Goal: Task Accomplishment & Management: Use online tool/utility

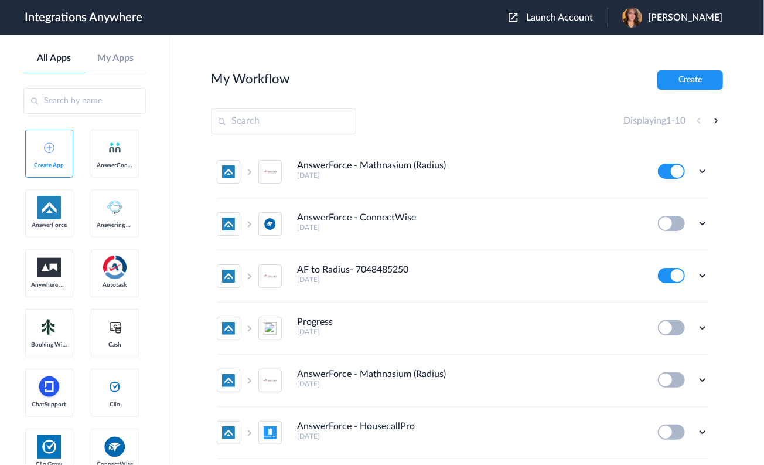
click at [593, 19] on span "Launch Account" at bounding box center [559, 17] width 67 height 9
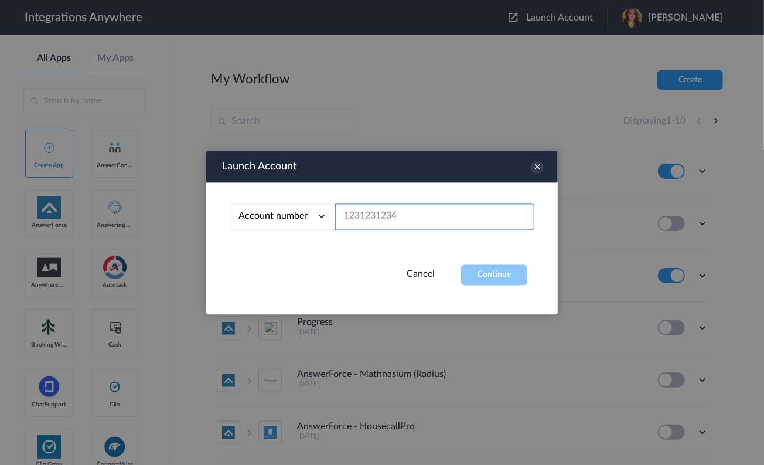
paste input "2132910515"
type input "2132910515"
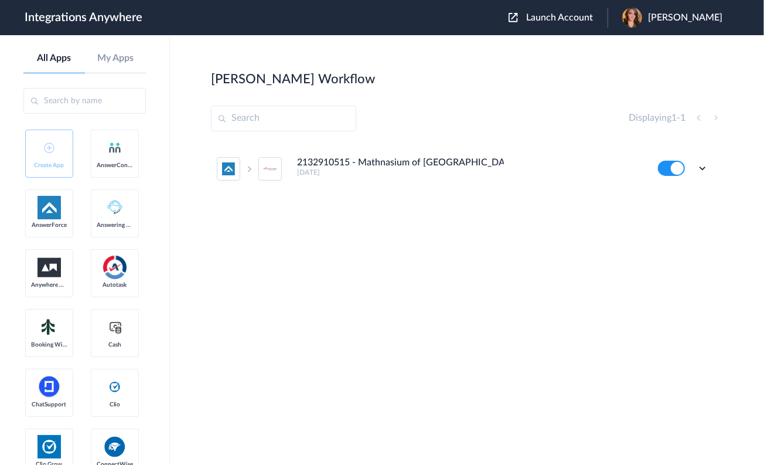
click at [410, 164] on h4 "2132910515 - Mathnasium of [GEOGRAPHIC_DATA] - AF to Mathnasium (Radius)" at bounding box center [400, 162] width 207 height 11
click at [706, 170] on icon at bounding box center [703, 168] width 12 height 12
click at [679, 195] on li "Edit" at bounding box center [670, 196] width 76 height 22
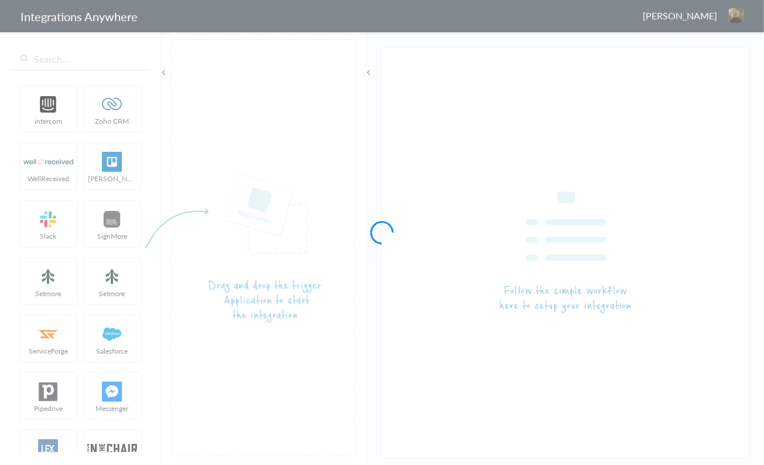
type input "2132910515 - Mathnasium of [GEOGRAPHIC_DATA] - AF to Mathnasium (Radius)"
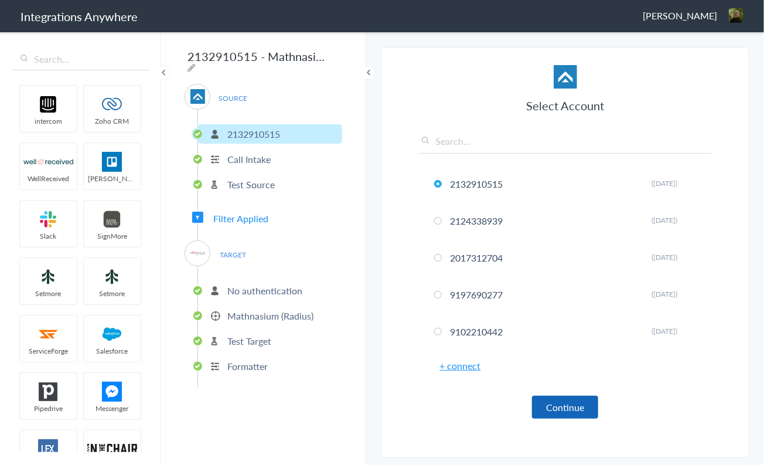
click at [561, 402] on button "Continue" at bounding box center [565, 407] width 66 height 23
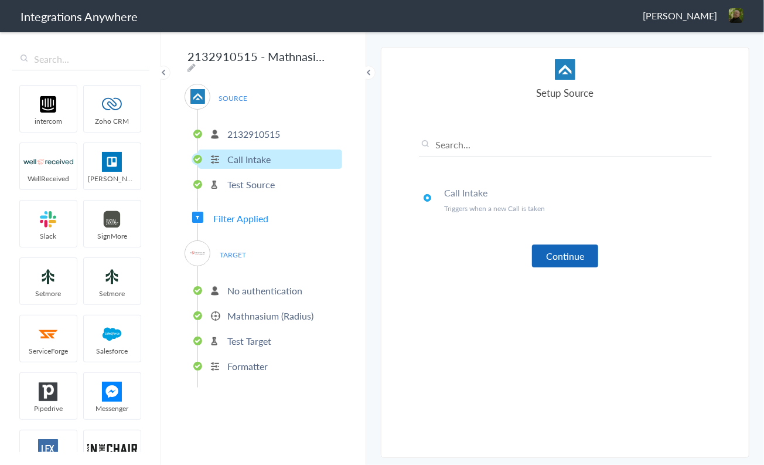
click at [571, 253] on button "Continue" at bounding box center [565, 255] width 66 height 23
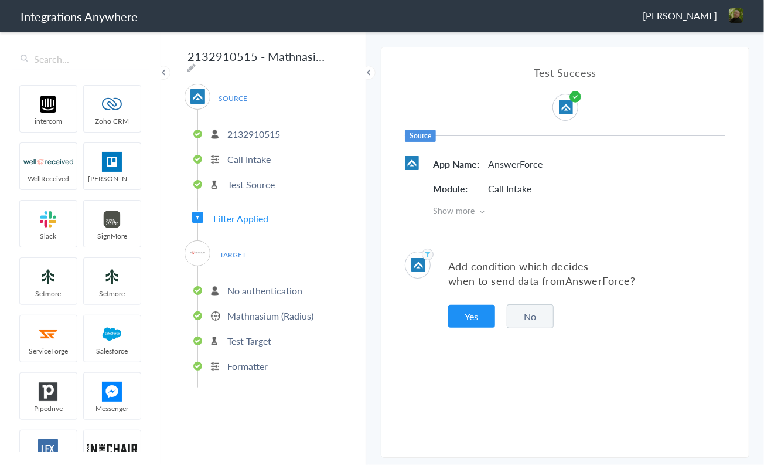
click at [527, 315] on button "No" at bounding box center [530, 316] width 47 height 24
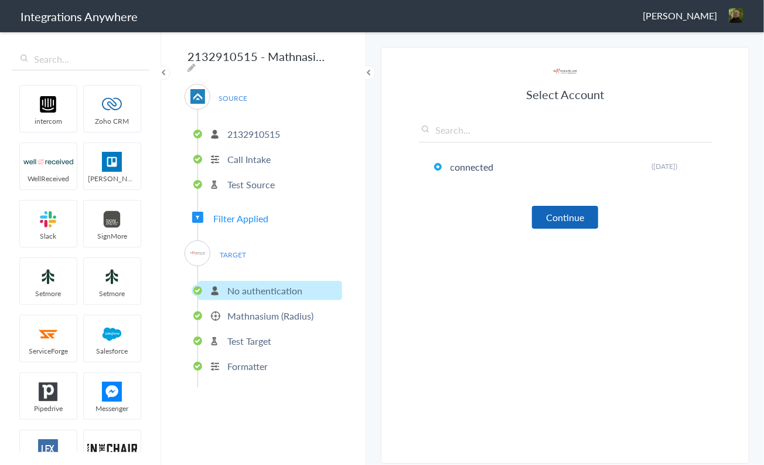
click at [554, 204] on div "Select Account connected Rename Delete ([DATE]) + connect Continue" at bounding box center [565, 147] width 293 height 164
click at [554, 216] on button "Continue" at bounding box center [565, 217] width 66 height 23
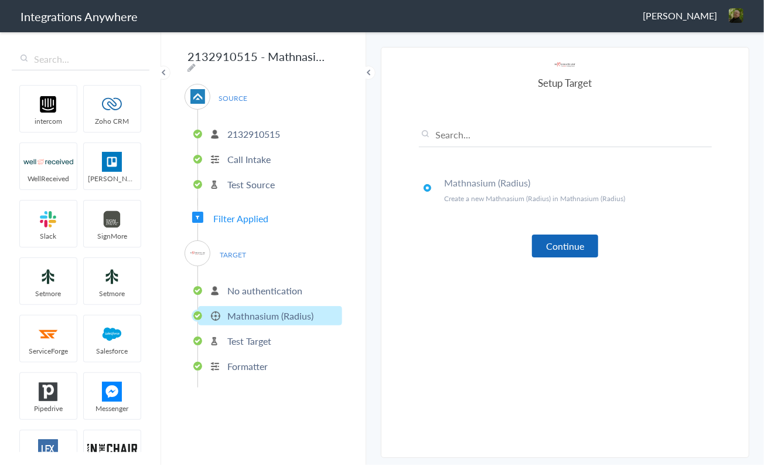
click at [561, 241] on button "Continue" at bounding box center [565, 245] width 66 height 23
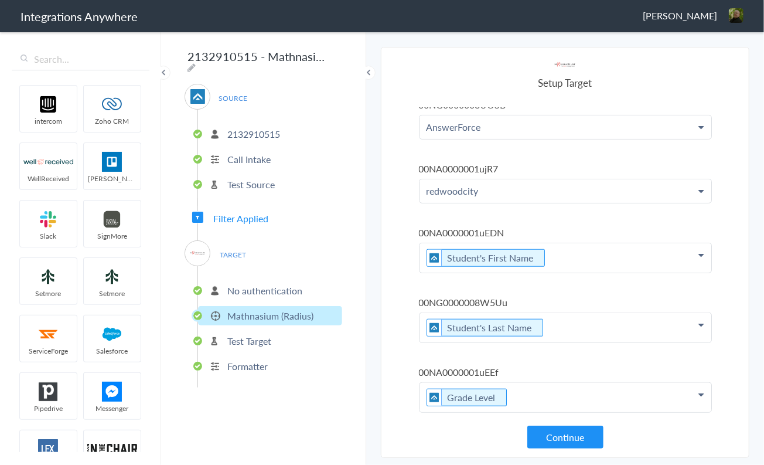
scroll to position [550, 0]
